Goal: Obtain resource: Download file/media

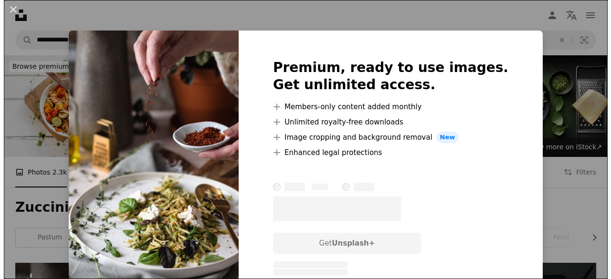
scroll to position [363, 0]
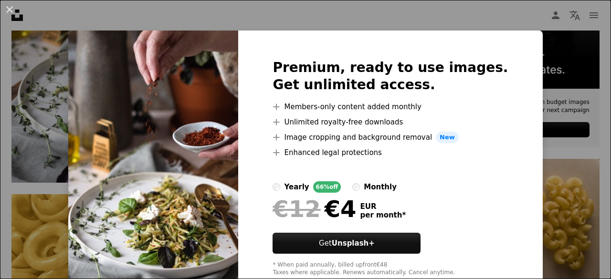
click at [439, 190] on div "yearly 66% off monthly" at bounding box center [389, 186] width 235 height 11
click at [347, 73] on h2 "Premium, ready to use images. Get unlimited access." at bounding box center [389, 76] width 235 height 34
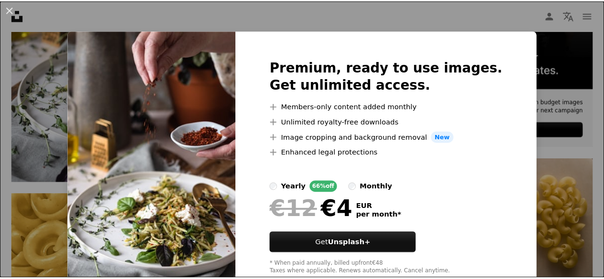
scroll to position [27, 0]
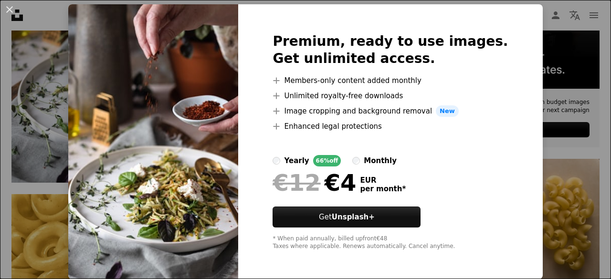
click at [91, 147] on img at bounding box center [153, 141] width 170 height 275
click at [10, 10] on button "An X shape" at bounding box center [9, 9] width 11 height 11
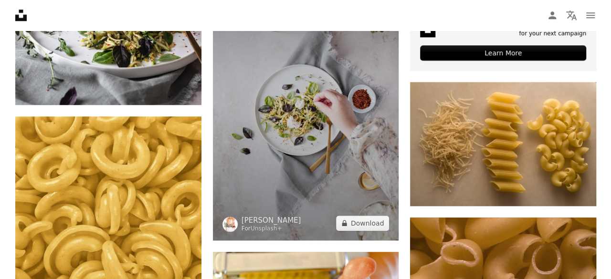
scroll to position [439, 0]
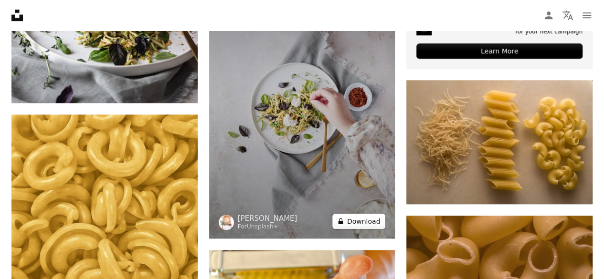
click at [359, 221] on button "A lock Download" at bounding box center [358, 221] width 53 height 15
